Goal: Transaction & Acquisition: Purchase product/service

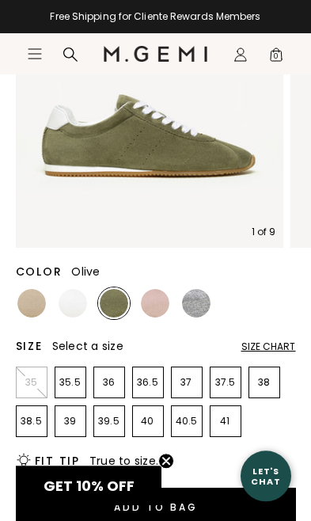
scroll to position [250, 0]
click at [265, 386] on p "38" at bounding box center [264, 382] width 30 height 13
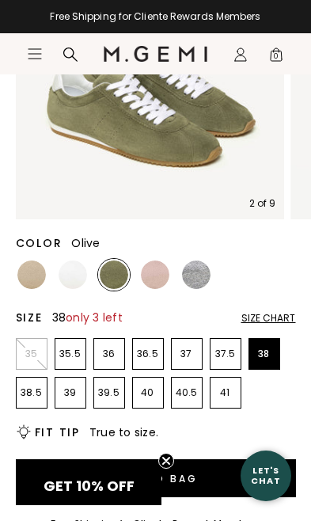
scroll to position [280, 0]
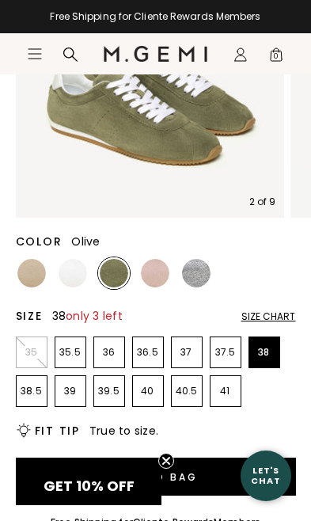
click at [141, 476] on button "Add to Bag" at bounding box center [156, 476] width 280 height 38
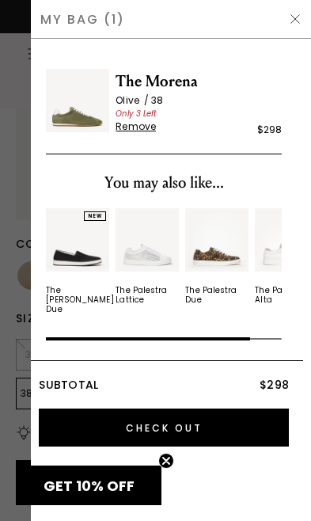
scroll to position [0, 0]
click at [297, 19] on img at bounding box center [295, 19] width 13 height 13
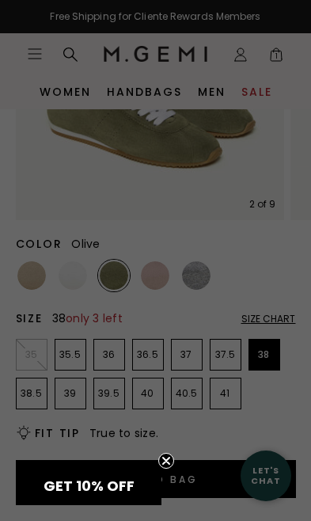
scroll to position [280, 0]
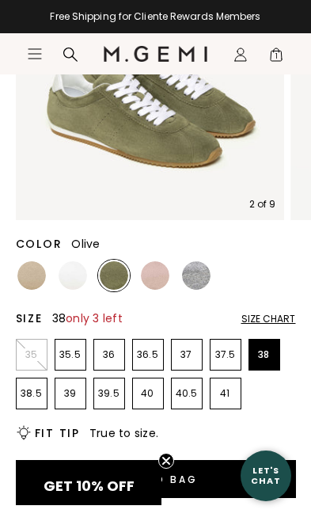
click at [241, 60] on icon "Icons/20x20/profile@2x" at bounding box center [241, 55] width 16 height 16
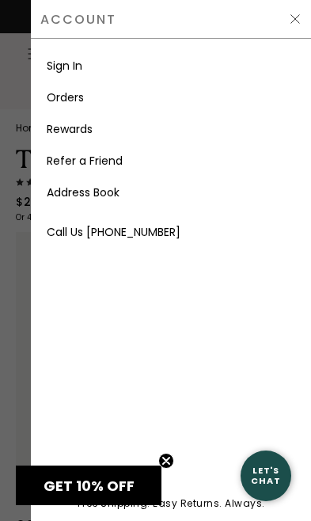
click at [74, 64] on link "Sign In" at bounding box center [65, 66] width 36 height 16
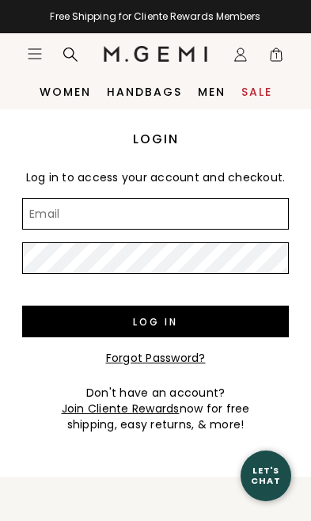
type input "infamousferrell@gmail.com"
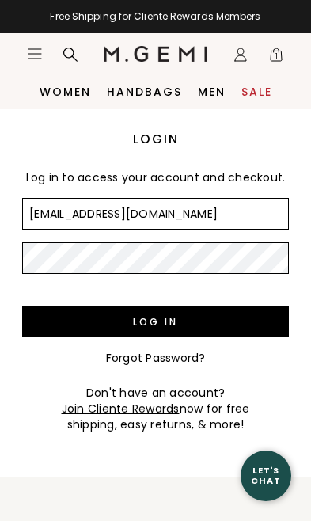
click at [155, 321] on input "Log in" at bounding box center [155, 321] width 267 height 32
click at [189, 319] on input "Log in" at bounding box center [155, 321] width 267 height 32
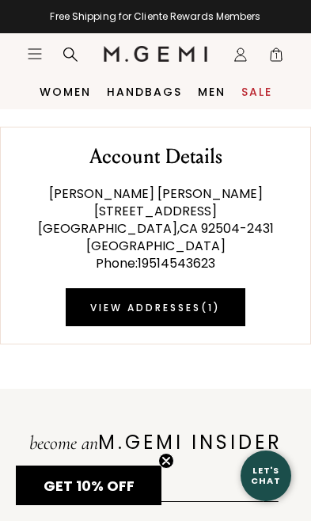
click at [237, 53] on icon "Icons/20x20/profile@2x" at bounding box center [241, 55] width 16 height 16
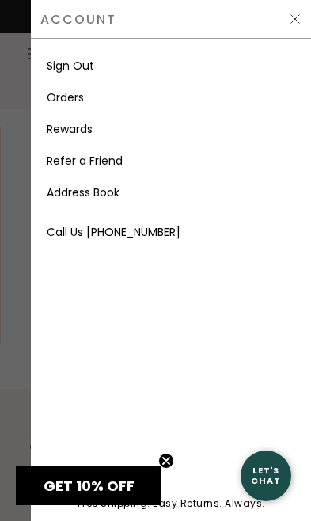
click at [80, 132] on link "Rewards" at bounding box center [70, 129] width 46 height 16
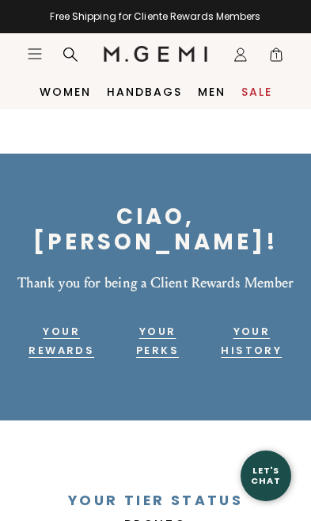
click at [34, 56] on icon "Icons/20x20/hamburger@2x" at bounding box center [35, 54] width 16 height 16
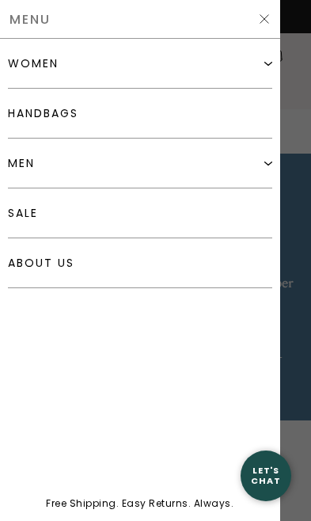
click at [195, 58] on div "women" at bounding box center [140, 64] width 264 height 50
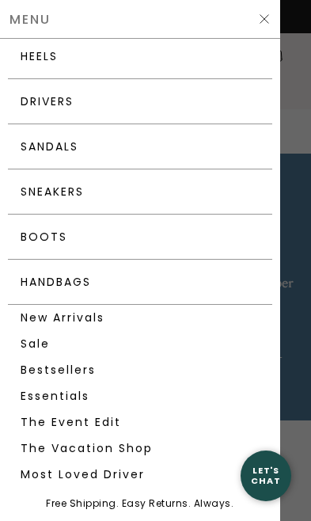
scroll to position [146, 0]
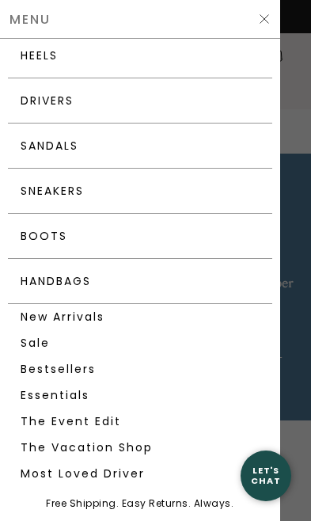
click at [44, 343] on link "Sale" at bounding box center [140, 343] width 264 height 26
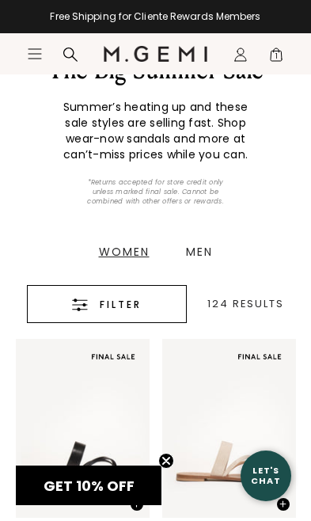
scroll to position [112, 0]
click at [70, 495] on span "GET 10% OFF" at bounding box center [89, 486] width 91 height 20
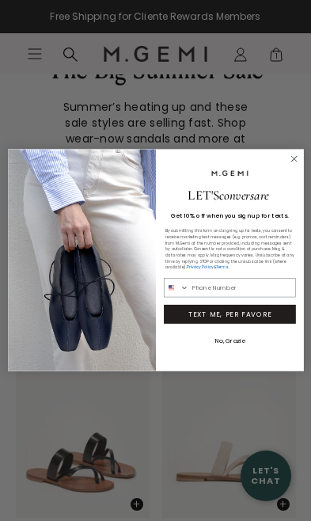
click at [300, 165] on circle "Close dialog" at bounding box center [293, 159] width 13 height 13
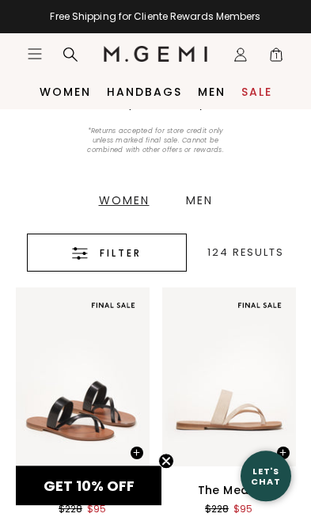
scroll to position [96, 0]
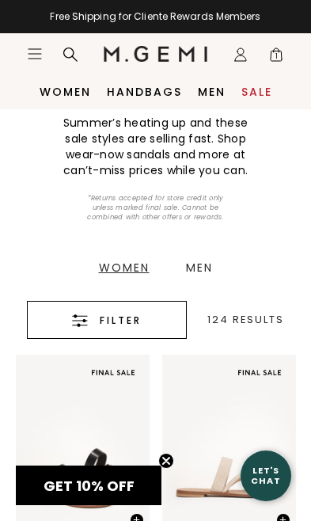
click at [97, 319] on div "Filter" at bounding box center [106, 320] width 111 height 19
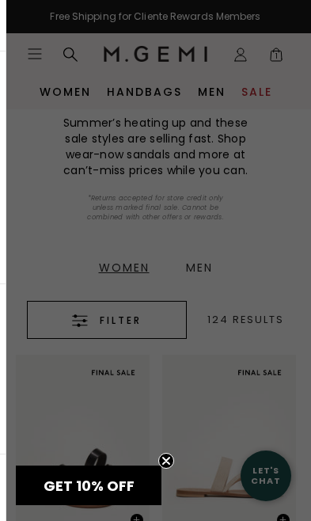
scroll to position [0, 0]
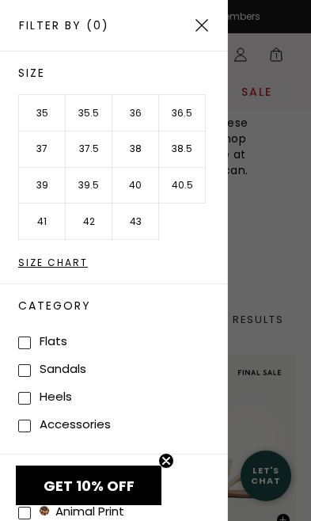
click at [98, 152] on li "37.5" at bounding box center [89, 149] width 47 height 36
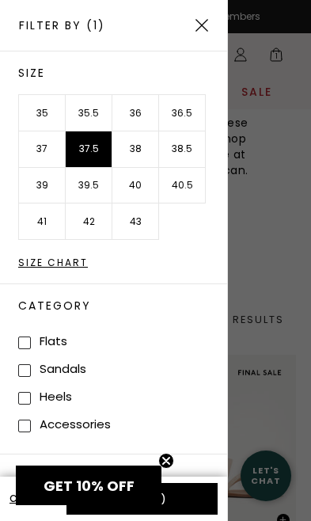
click at [135, 146] on li "38" at bounding box center [135, 149] width 47 height 36
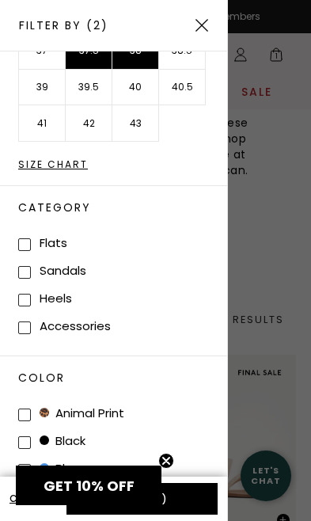
scroll to position [94, 0]
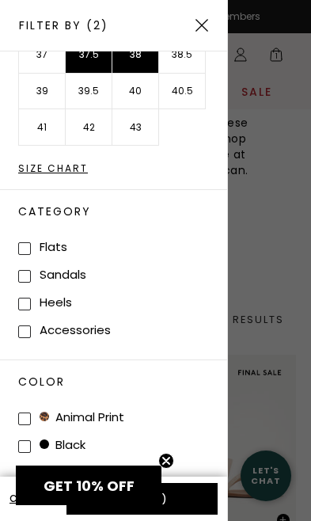
click at [202, 495] on button "Apply (2)" at bounding box center [141, 499] width 151 height 32
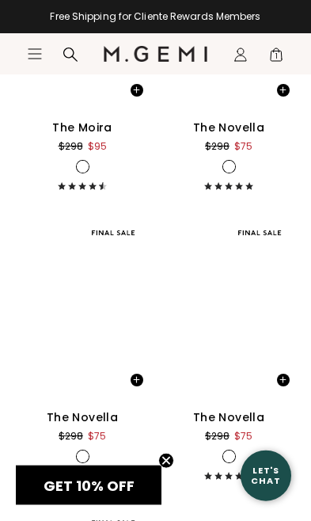
scroll to position [12294, 0]
